Goal: Use online tool/utility

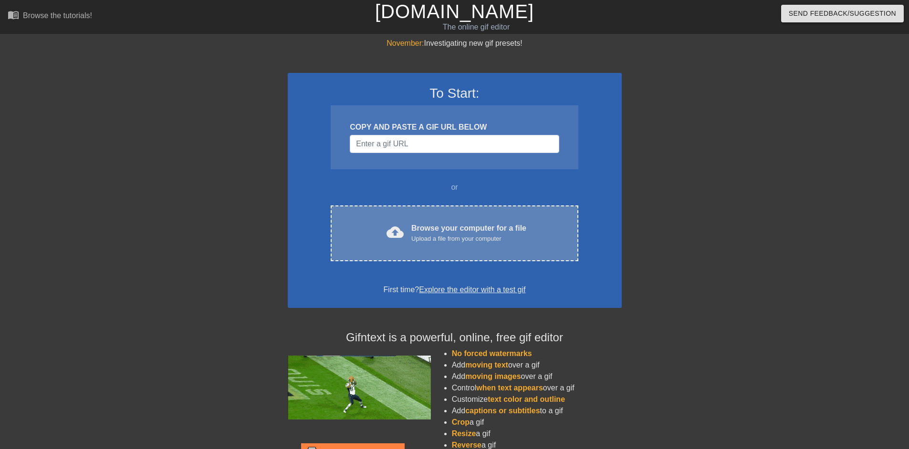
click at [394, 226] on span "cloud_upload" at bounding box center [394, 232] width 17 height 17
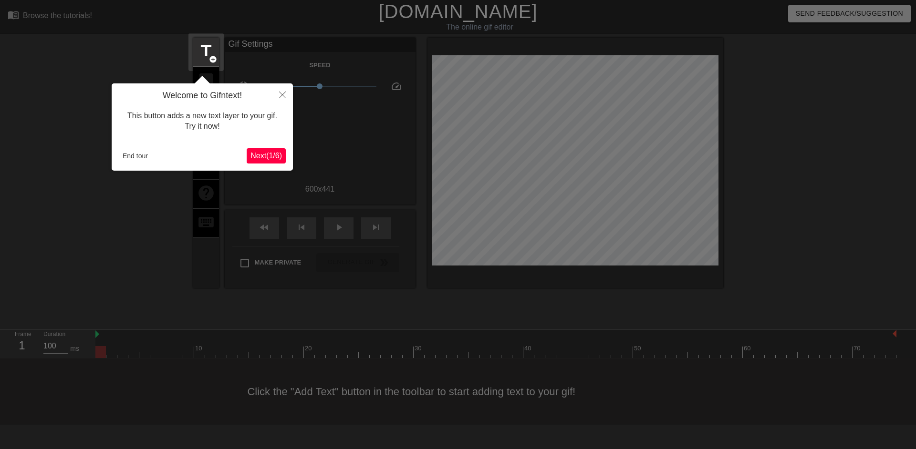
click at [275, 152] on span "Next ( 1 / 6 )" at bounding box center [265, 156] width 31 height 8
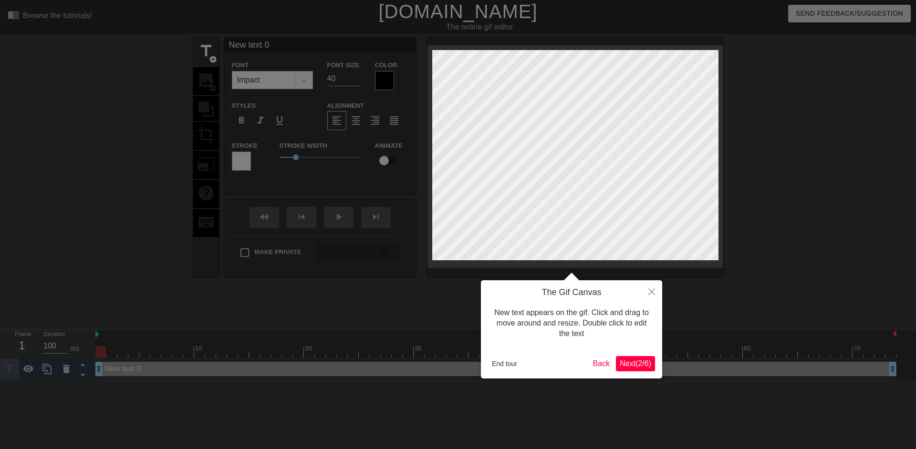
click at [643, 364] on span "Next ( 2 / 6 )" at bounding box center [635, 364] width 31 height 8
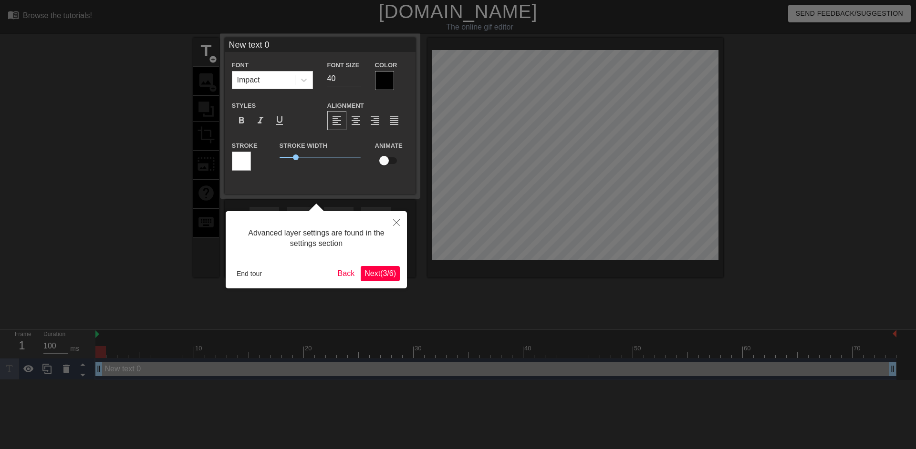
click at [381, 270] on span "Next ( 3 / 6 )" at bounding box center [379, 274] width 31 height 8
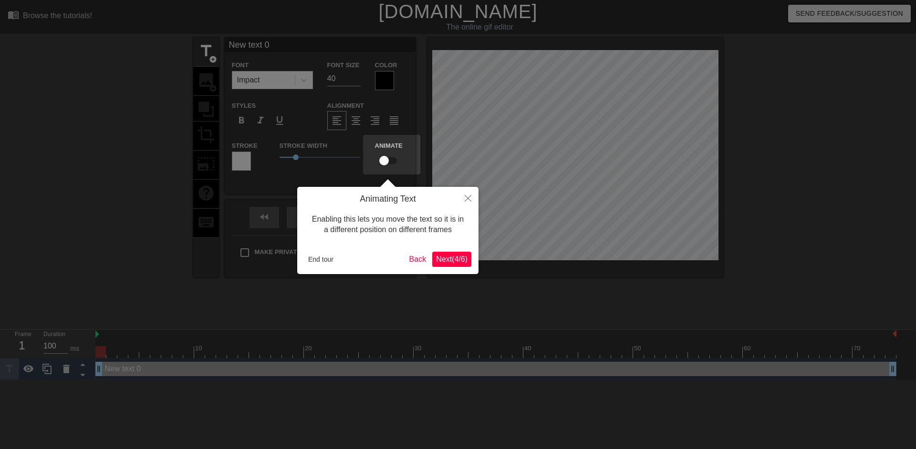
click at [444, 261] on span "Next ( 4 / 6 )" at bounding box center [451, 259] width 31 height 8
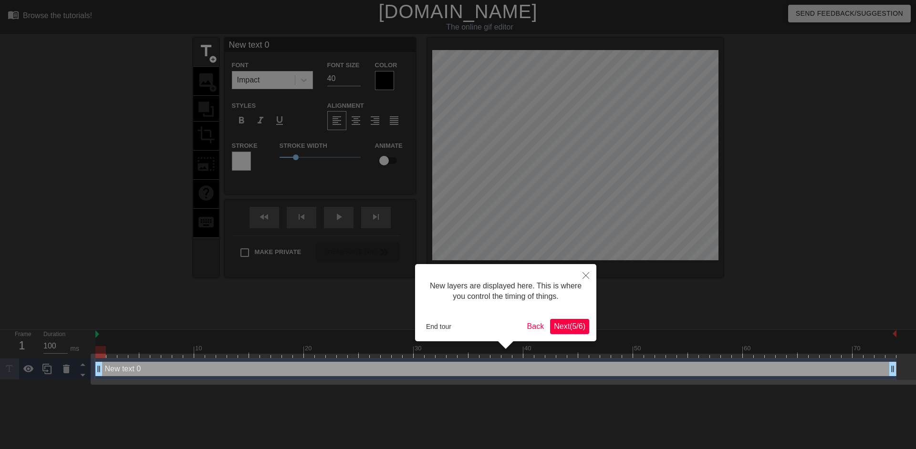
click at [578, 332] on button "Next ( 5 / 6 )" at bounding box center [569, 326] width 39 height 15
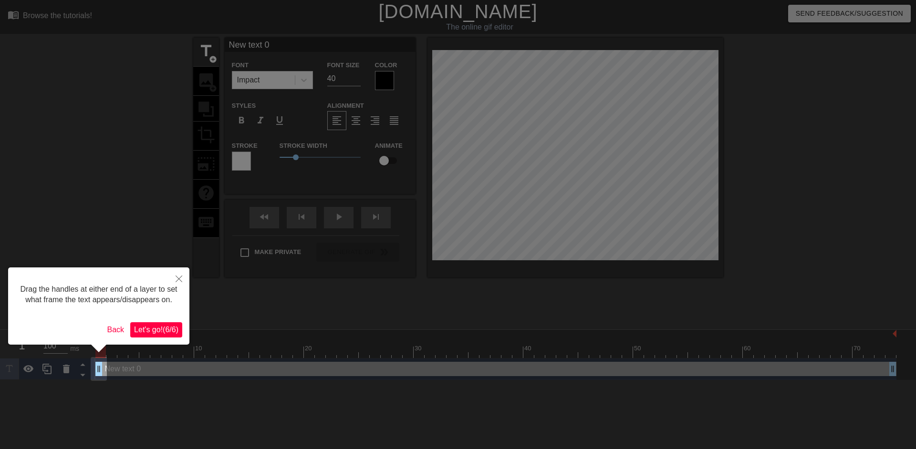
click at [165, 326] on span "Let's go! ( 6 / 6 )" at bounding box center [156, 330] width 44 height 8
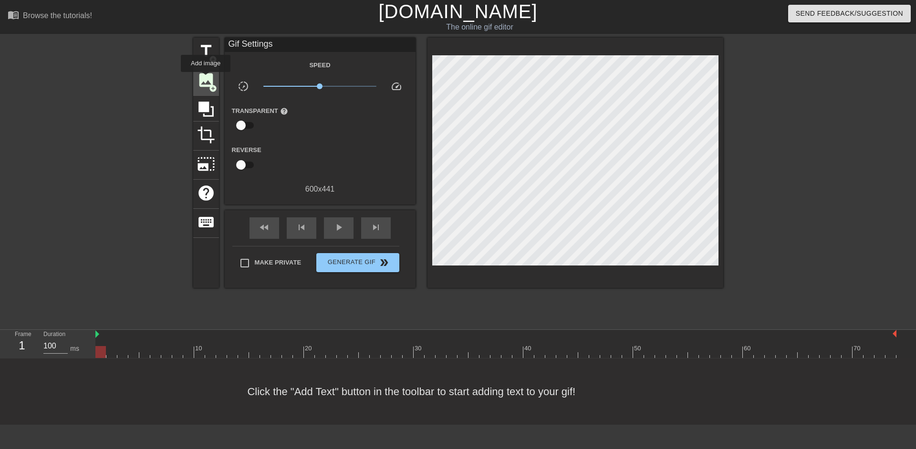
click at [206, 80] on span "image" at bounding box center [206, 80] width 18 height 18
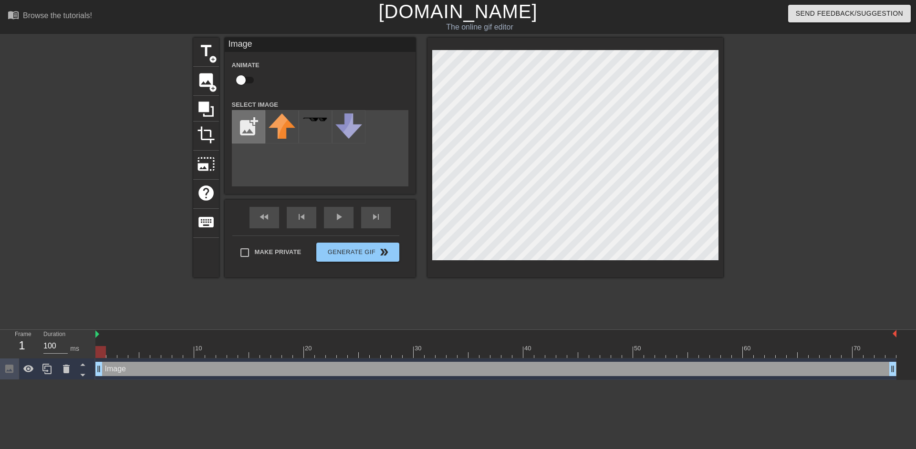
click at [249, 129] on input "file" at bounding box center [248, 127] width 32 height 32
type input "C:\fakepath\[PERSON_NAME]-BackgroundRemover.jpg"
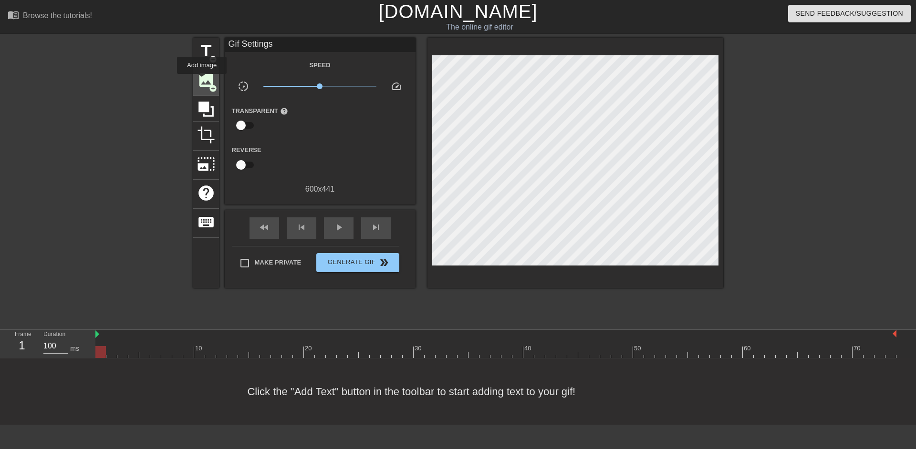
click at [202, 80] on span "image" at bounding box center [206, 80] width 18 height 18
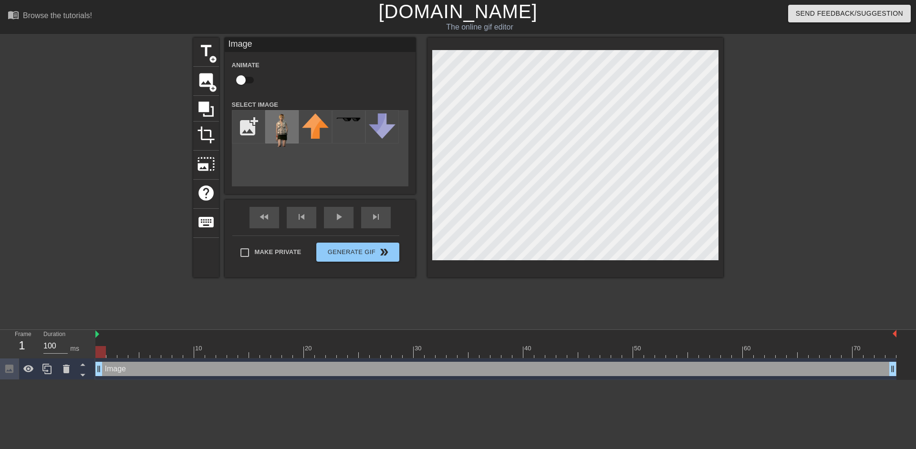
click at [283, 122] on img at bounding box center [282, 130] width 27 height 33
click at [671, 279] on div "title add_circle image add_circle crop photo_size_select_large help keyboard Im…" at bounding box center [458, 181] width 530 height 286
click at [278, 320] on div "title add_circle image add_circle crop photo_size_select_large help keyboard Im…" at bounding box center [458, 181] width 530 height 286
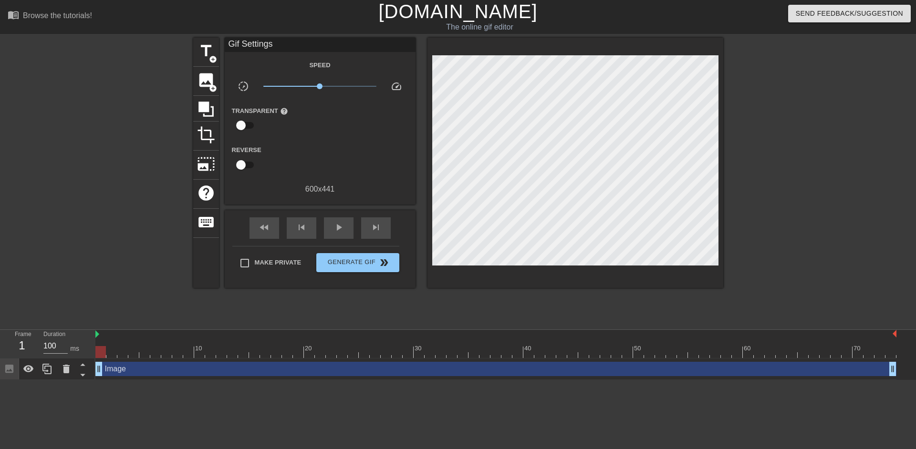
drag, startPoint x: 103, startPoint y: 350, endPoint x: 0, endPoint y: 310, distance: 110.4
click at [0, 310] on div "menu_book Browse the tutorials! [DOMAIN_NAME] The online gif editor Send Feedba…" at bounding box center [458, 190] width 916 height 380
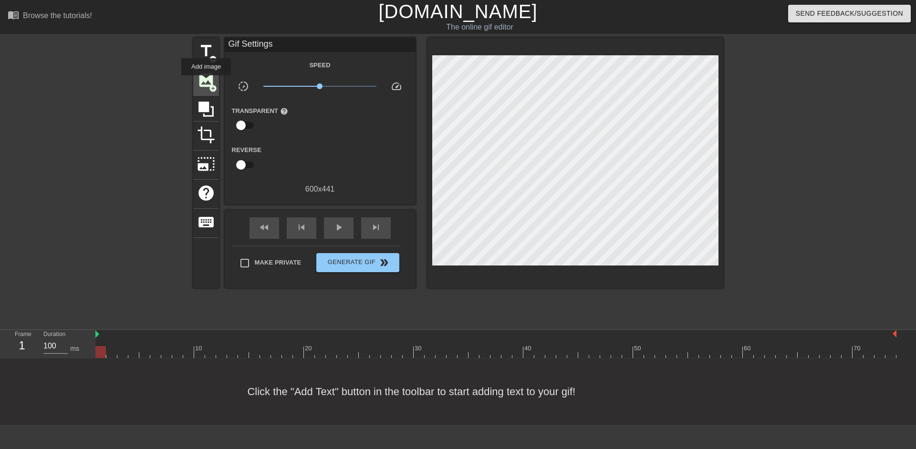
click at [206, 82] on span "image" at bounding box center [206, 80] width 18 height 18
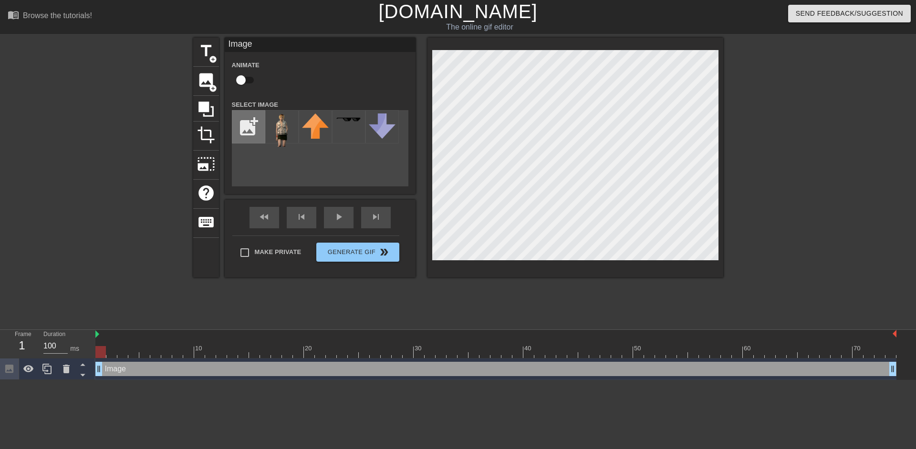
click at [249, 126] on input "file" at bounding box center [248, 127] width 32 height 32
type input "C:\fakepath\Chery-Picsart-BackgroundRemover.jpg"
click at [283, 129] on img at bounding box center [282, 126] width 27 height 25
click at [702, 283] on div "title add_circle image add_circle crop photo_size_select_large help keyboard Im…" at bounding box center [458, 181] width 530 height 286
click at [700, 282] on div "title add_circle image add_circle crop photo_size_select_large help keyboard Im…" at bounding box center [458, 181] width 530 height 286
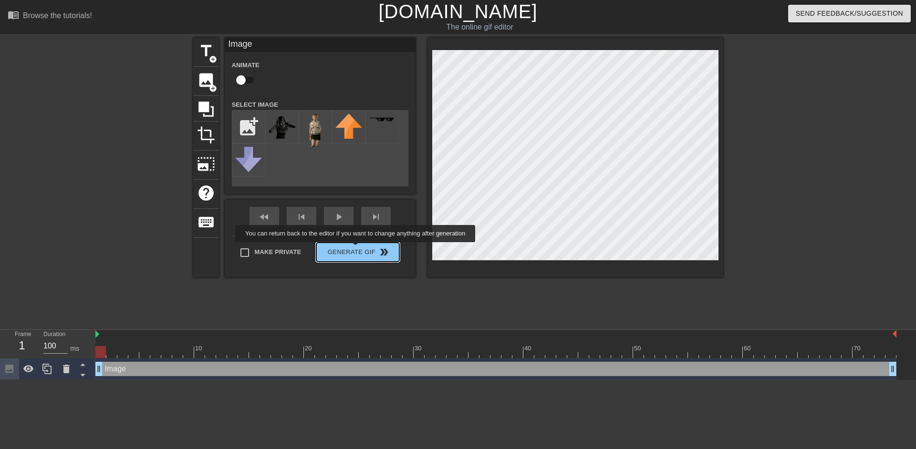
click at [356, 248] on div "Make Private Generate Gif double_arrow" at bounding box center [315, 255] width 167 height 38
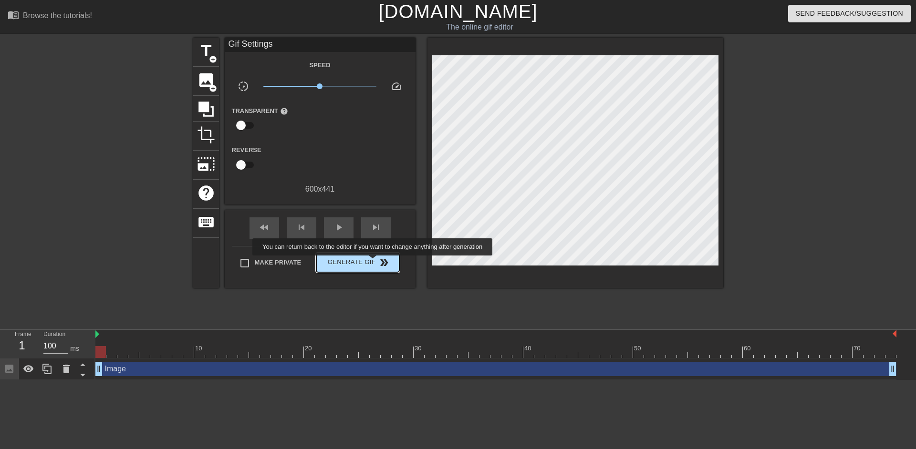
click at [374, 262] on span "Generate Gif double_arrow" at bounding box center [357, 262] width 75 height 11
